Goal: Transaction & Acquisition: Purchase product/service

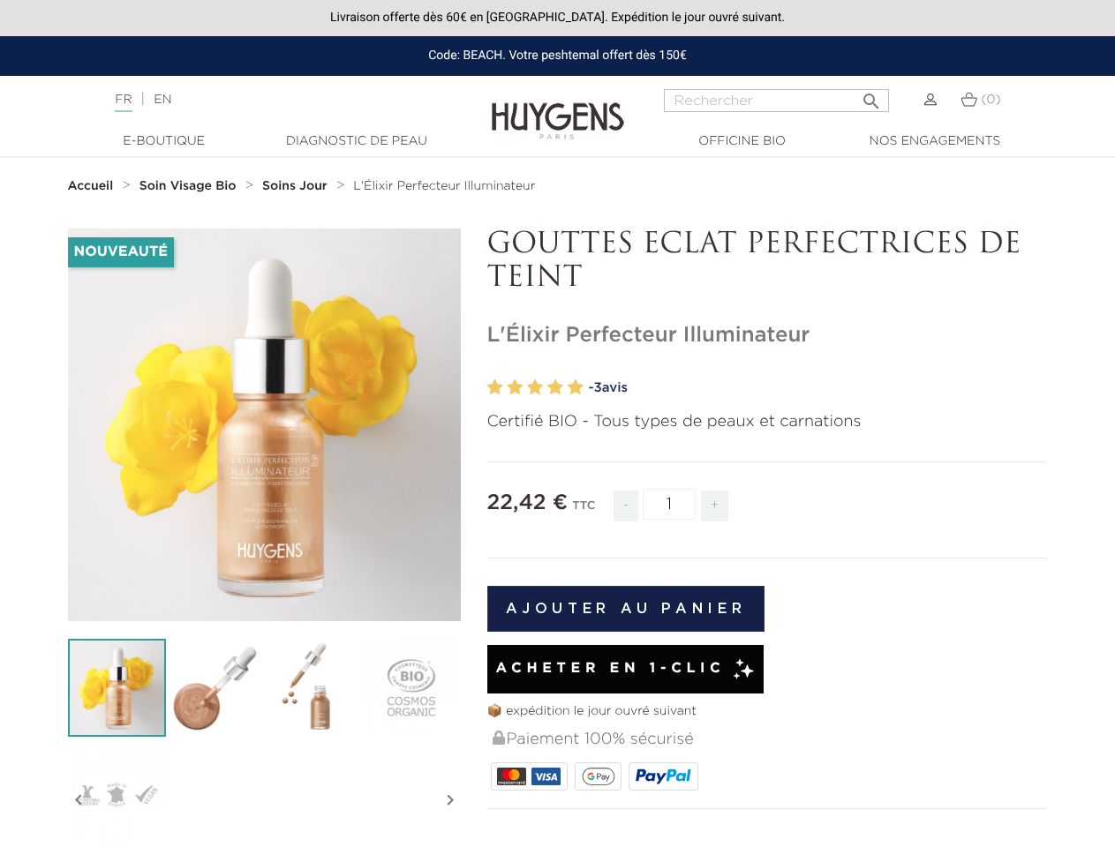
click at [557, 424] on p "Certifié BIO - Tous types de peaux et carnations" at bounding box center [767, 422] width 561 height 24
click at [776, 101] on input "Rechercher" at bounding box center [776, 100] width 225 height 23
click at [117, 688] on img at bounding box center [117, 688] width 98 height 98
click at [214, 688] on img at bounding box center [215, 688] width 98 height 98
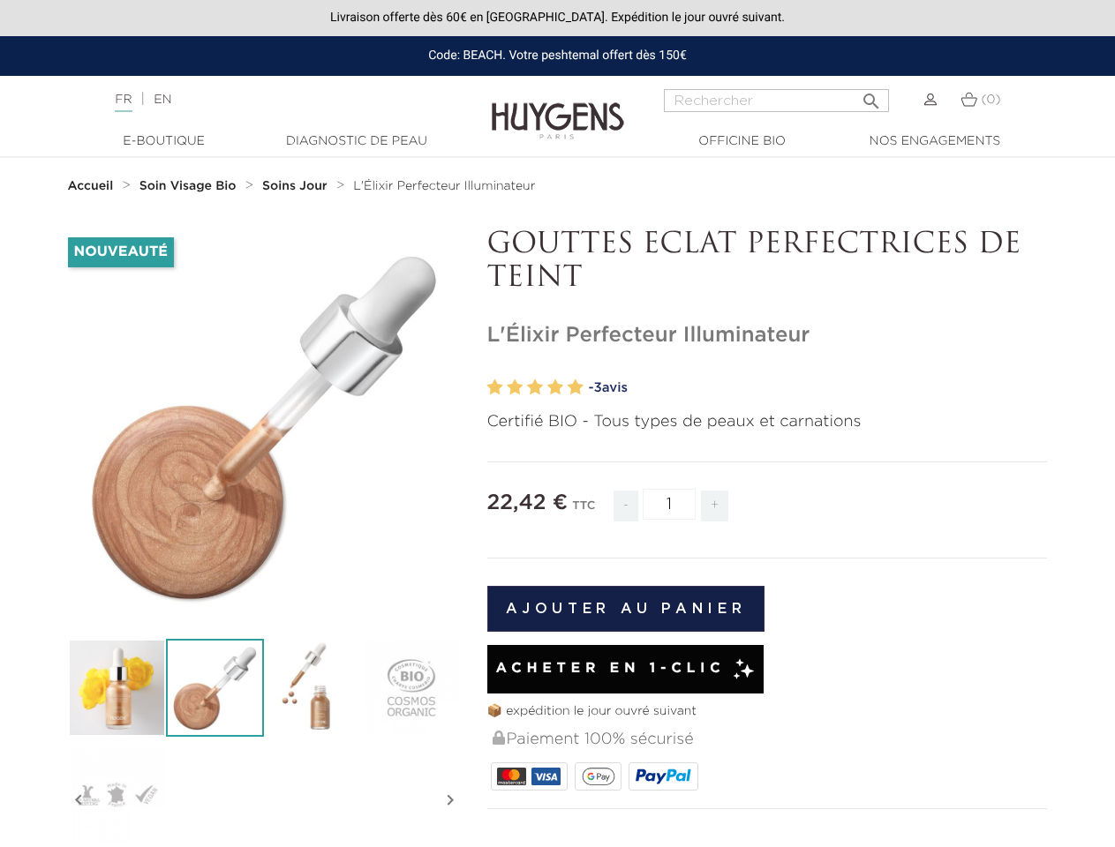
click at [312, 688] on div "Nouveauté   " at bounding box center [558, 737] width 1006 height 1016
click at [410, 688] on div "Nouveauté   " at bounding box center [558, 737] width 1006 height 1016
click at [117, 794] on div "Nouveauté   " at bounding box center [558, 737] width 1006 height 1016
click at [79, 801] on div "Nouveauté   " at bounding box center [558, 737] width 1006 height 1016
click at [450, 801] on div "Nouveauté   " at bounding box center [558, 737] width 1006 height 1016
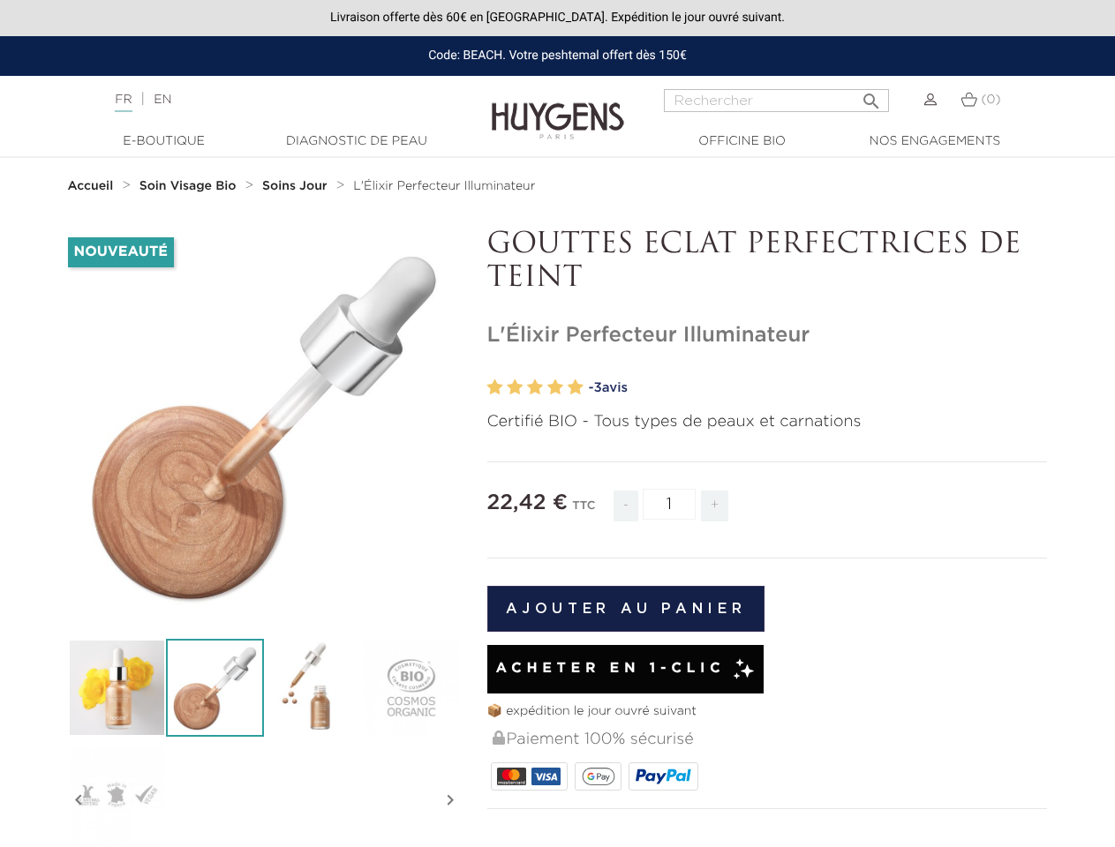
click at [669, 504] on input "1" at bounding box center [669, 504] width 53 height 31
